Goal: Task Accomplishment & Management: Complete application form

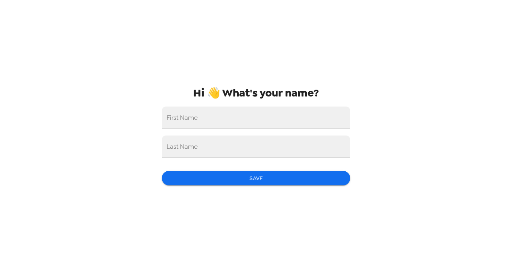
click at [213, 124] on input "First Name" at bounding box center [256, 118] width 188 height 23
type input "[PERSON_NAME]"
click at [245, 182] on button "Save" at bounding box center [256, 178] width 188 height 15
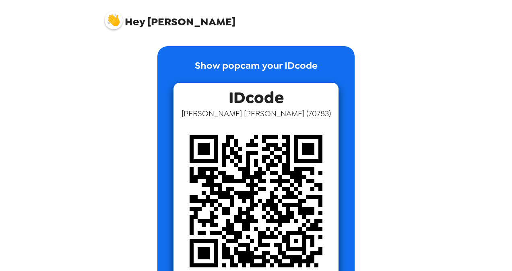
scroll to position [37, 0]
